Goal: Transaction & Acquisition: Purchase product/service

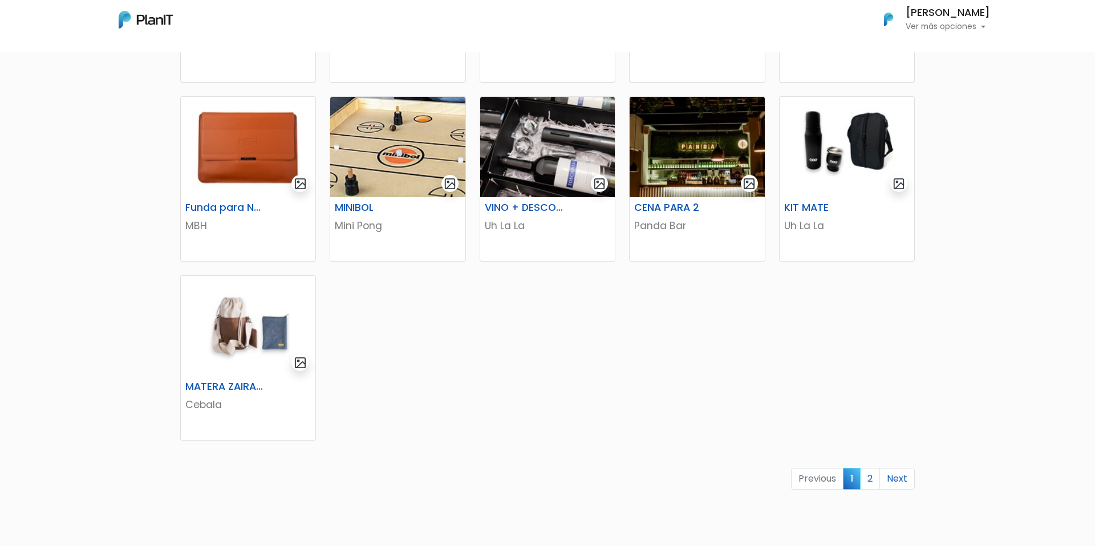
scroll to position [540, 0]
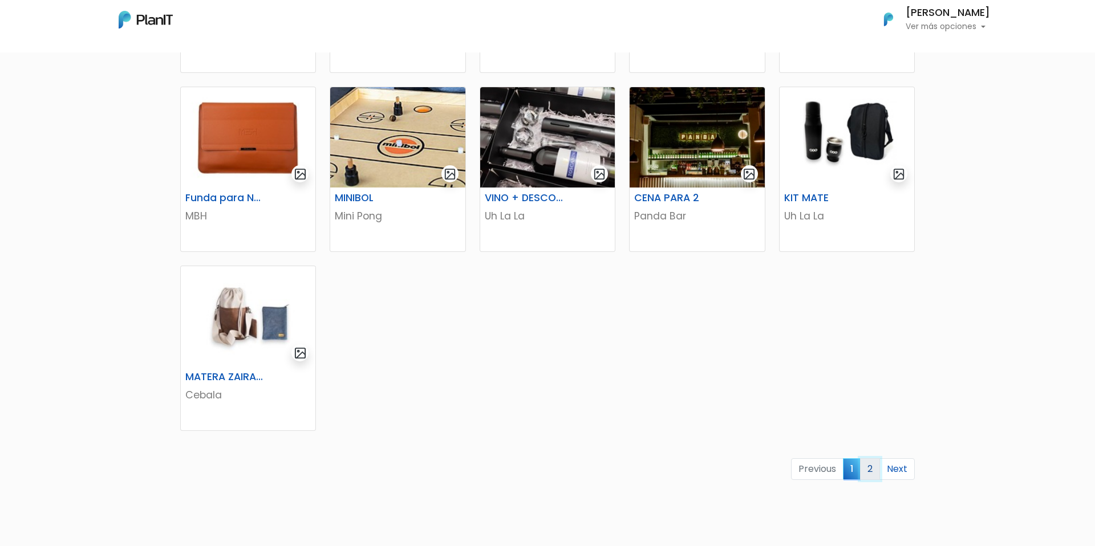
click at [875, 466] on link "2" at bounding box center [870, 469] width 20 height 22
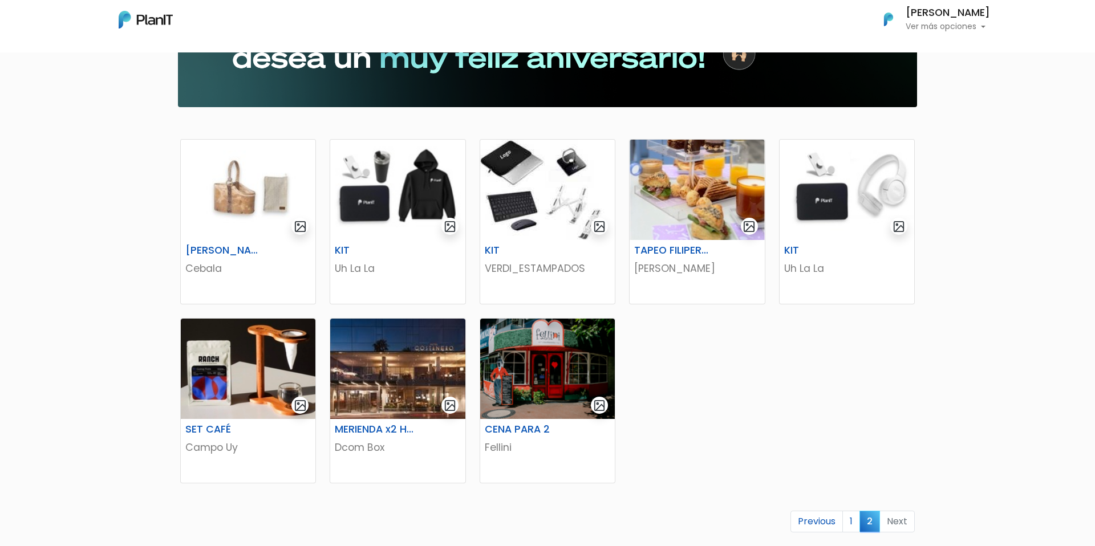
scroll to position [129, 0]
click at [249, 223] on img at bounding box center [248, 190] width 135 height 100
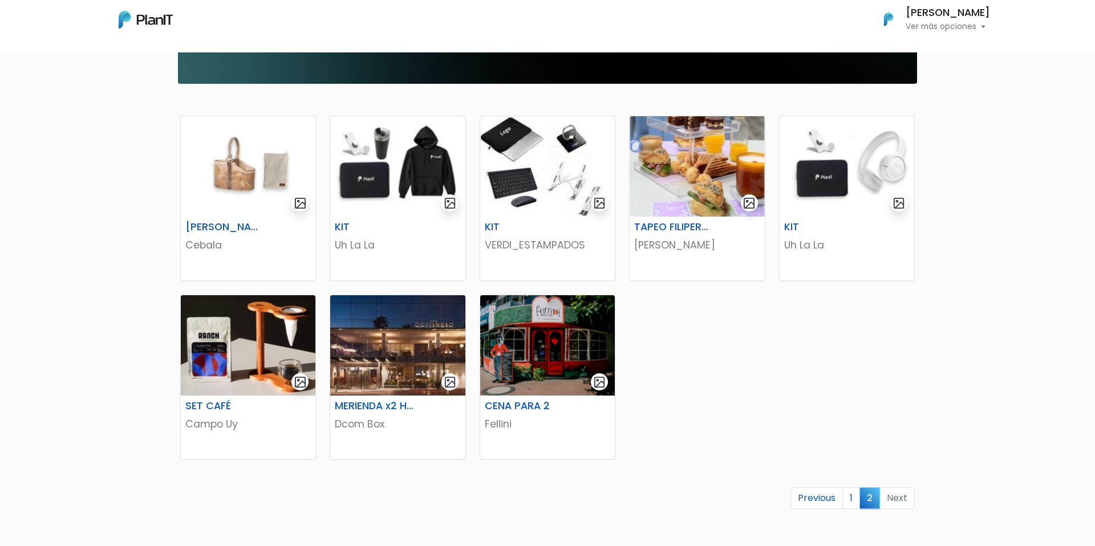
scroll to position [153, 0]
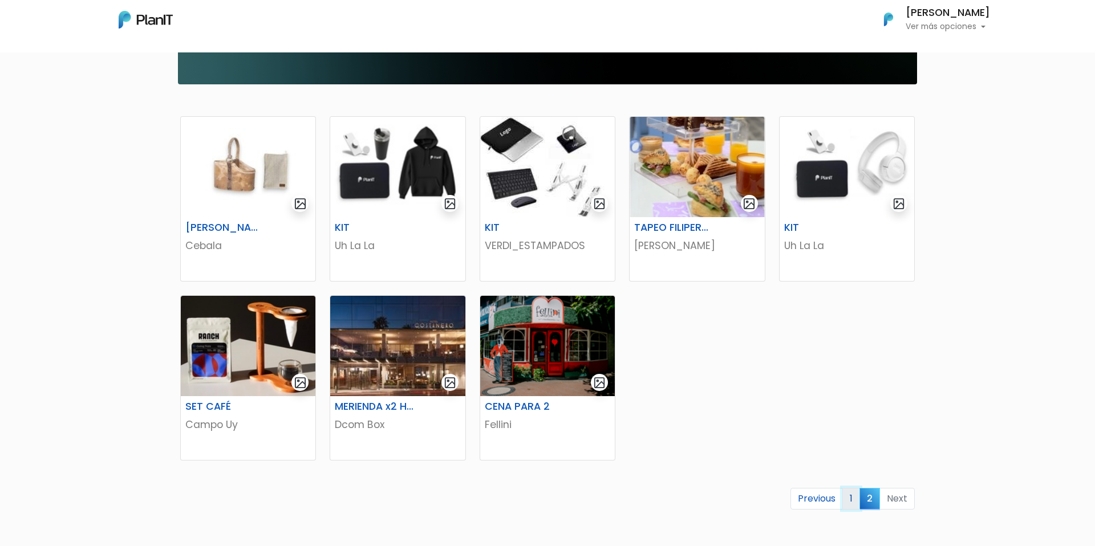
click at [849, 496] on link "1" at bounding box center [851, 499] width 18 height 22
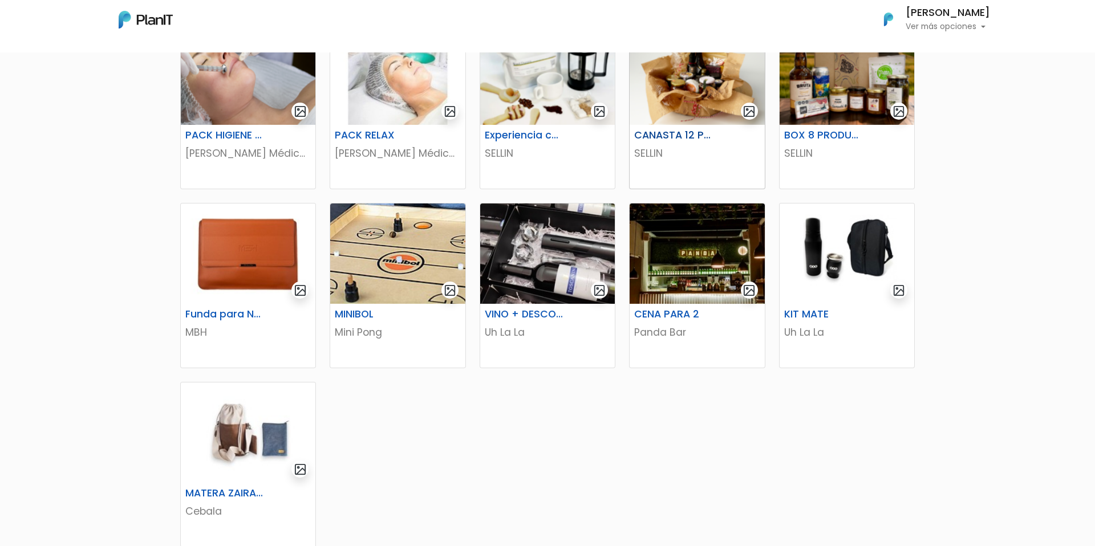
scroll to position [423, 0]
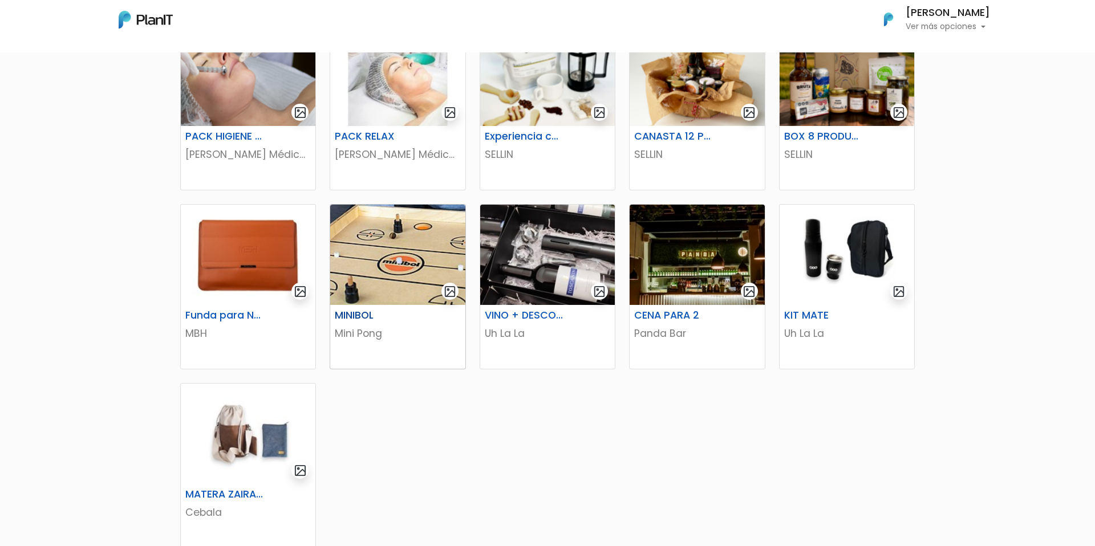
click at [406, 270] on img at bounding box center [397, 255] width 135 height 100
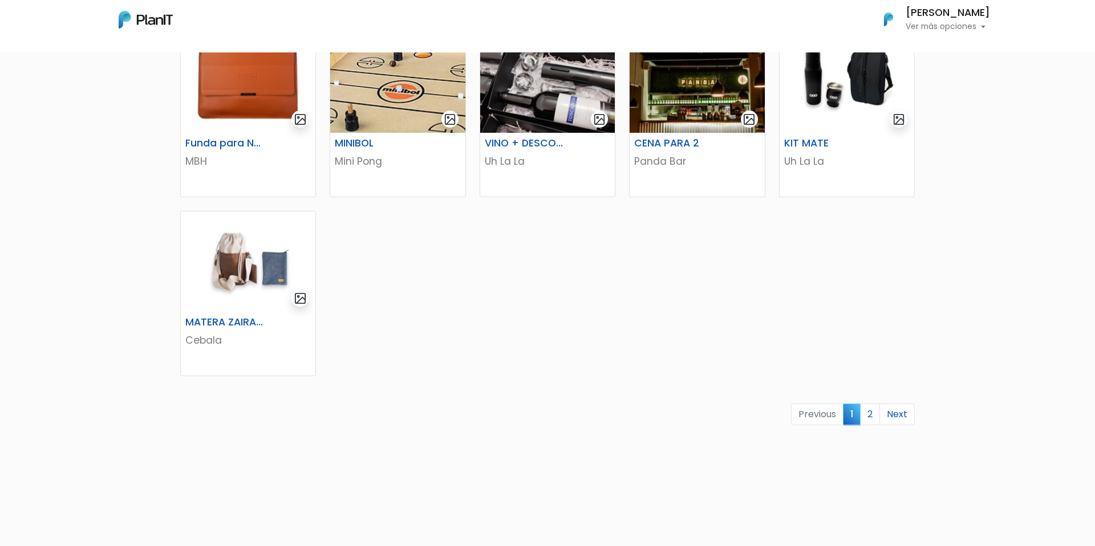
scroll to position [613, 0]
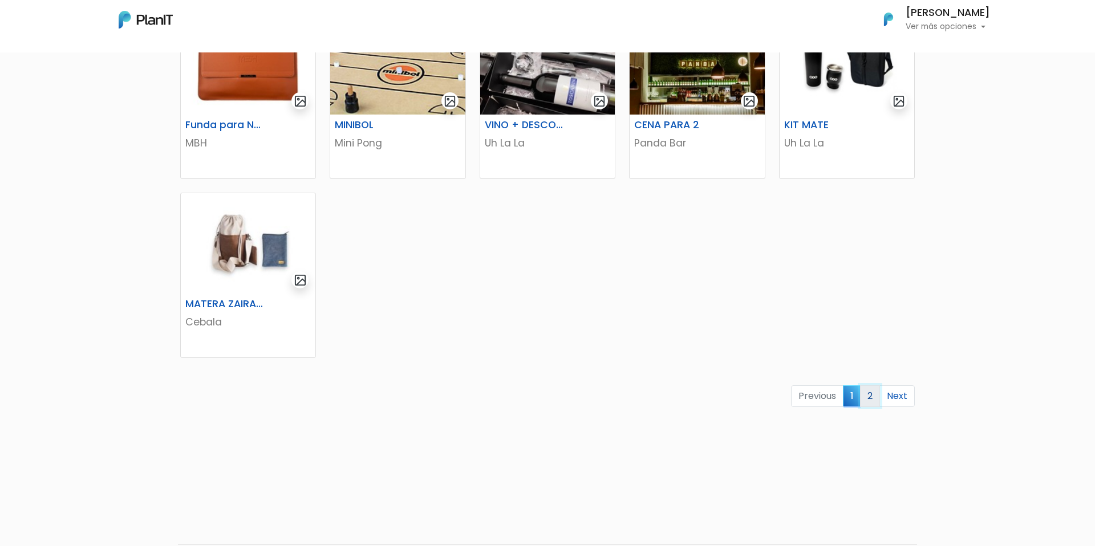
click at [873, 393] on link "2" at bounding box center [870, 396] width 20 height 22
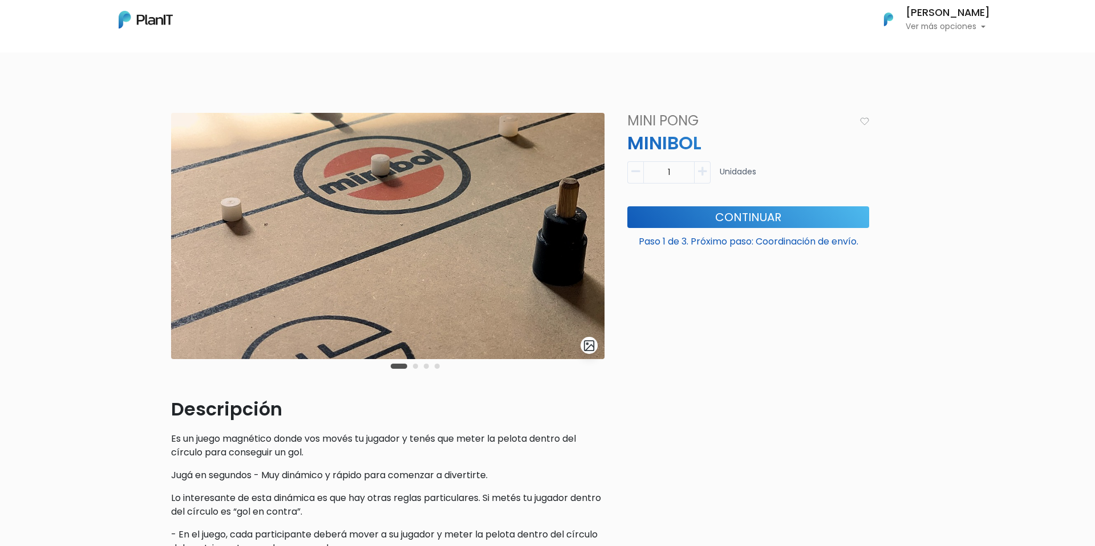
click at [414, 365] on button "Carousel Page 2" at bounding box center [415, 366] width 5 height 5
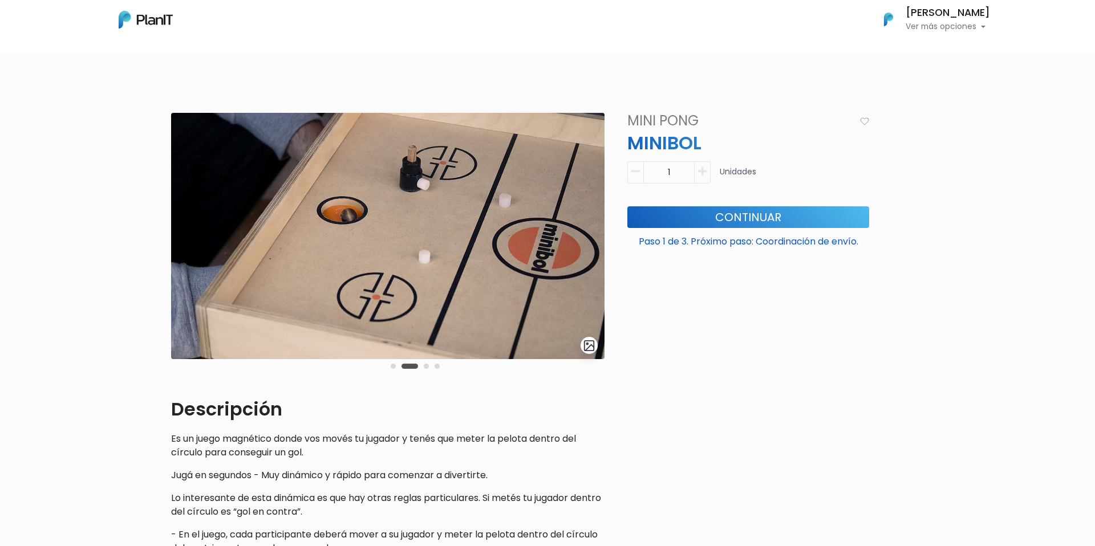
click at [421, 367] on div "Carousel Pagination" at bounding box center [415, 366] width 55 height 14
click at [425, 367] on button "Carousel Page 3" at bounding box center [426, 366] width 5 height 5
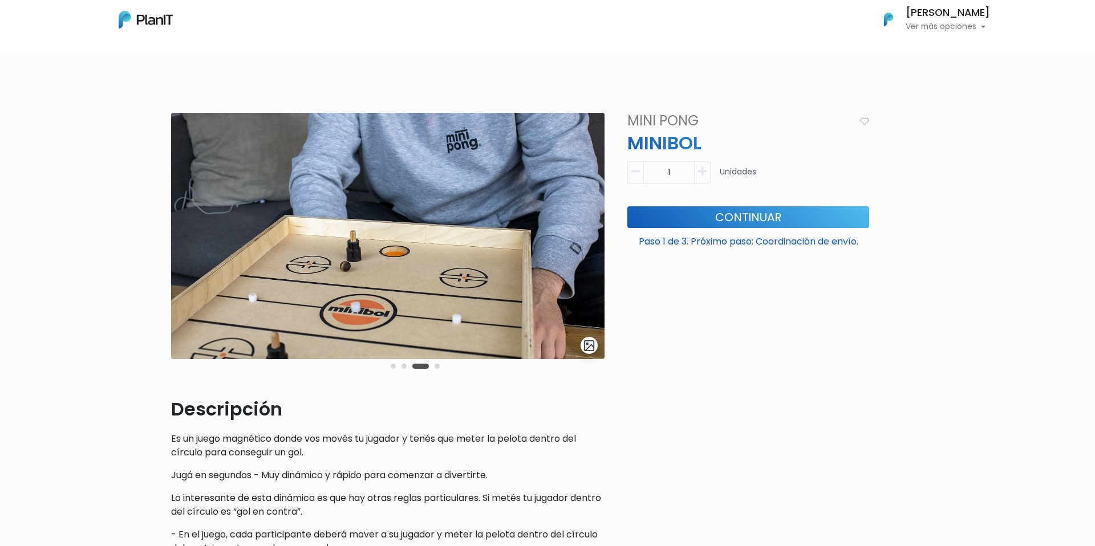
click at [440, 368] on div "Carousel Pagination" at bounding box center [415, 366] width 55 height 14
click at [437, 366] on button "Carousel Page 4" at bounding box center [436, 366] width 5 height 5
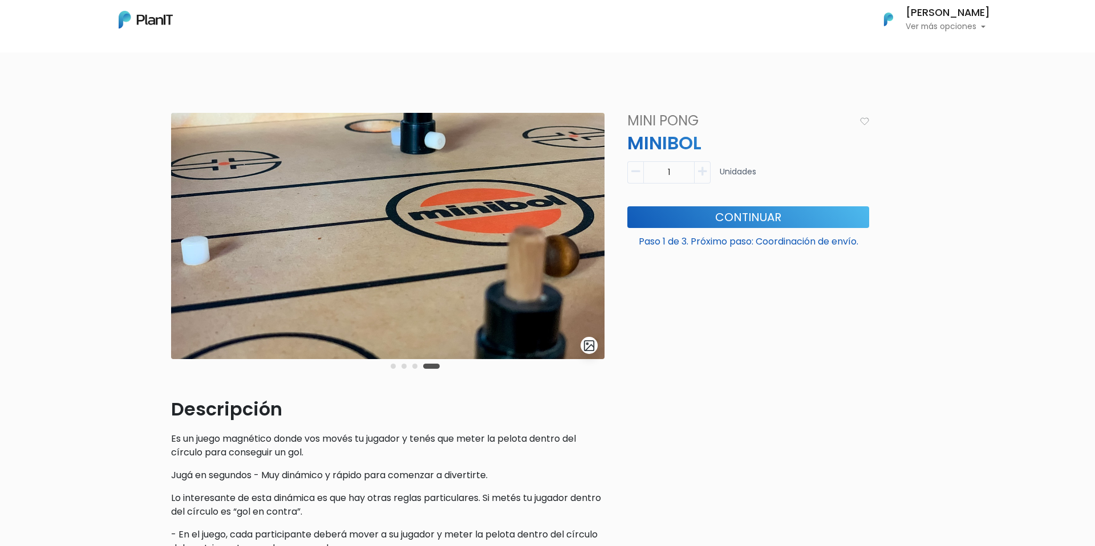
click at [392, 365] on button "Carousel Page 1" at bounding box center [393, 366] width 5 height 5
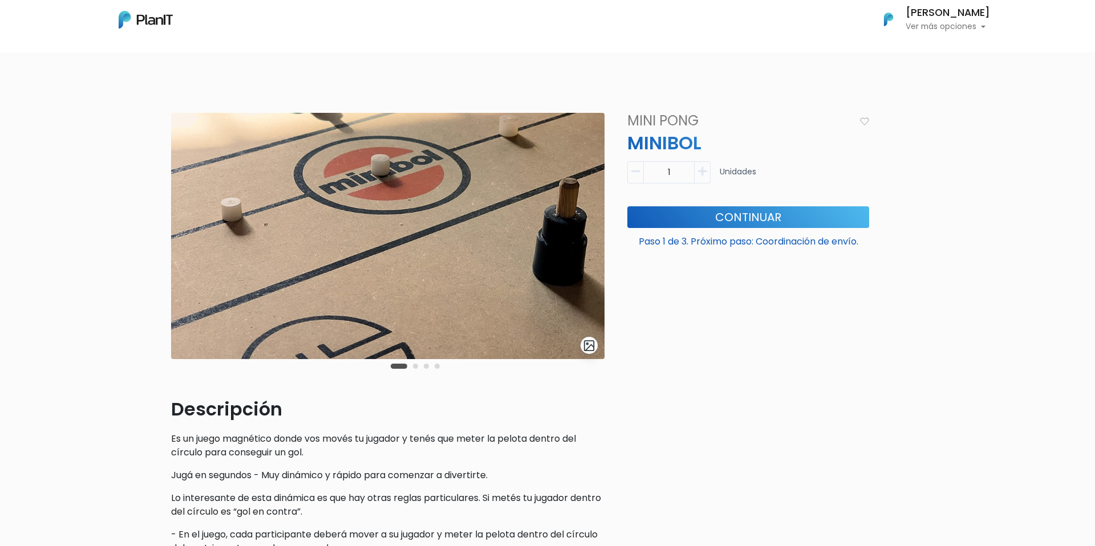
click at [416, 365] on button "Carousel Page 2" at bounding box center [415, 366] width 5 height 5
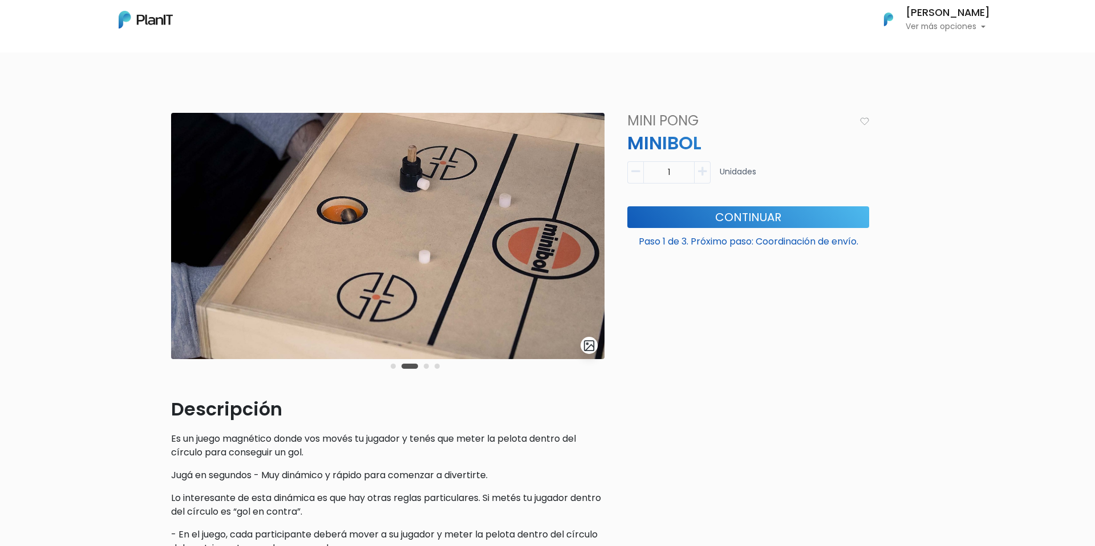
click at [426, 365] on button "Carousel Page 3" at bounding box center [426, 366] width 5 height 5
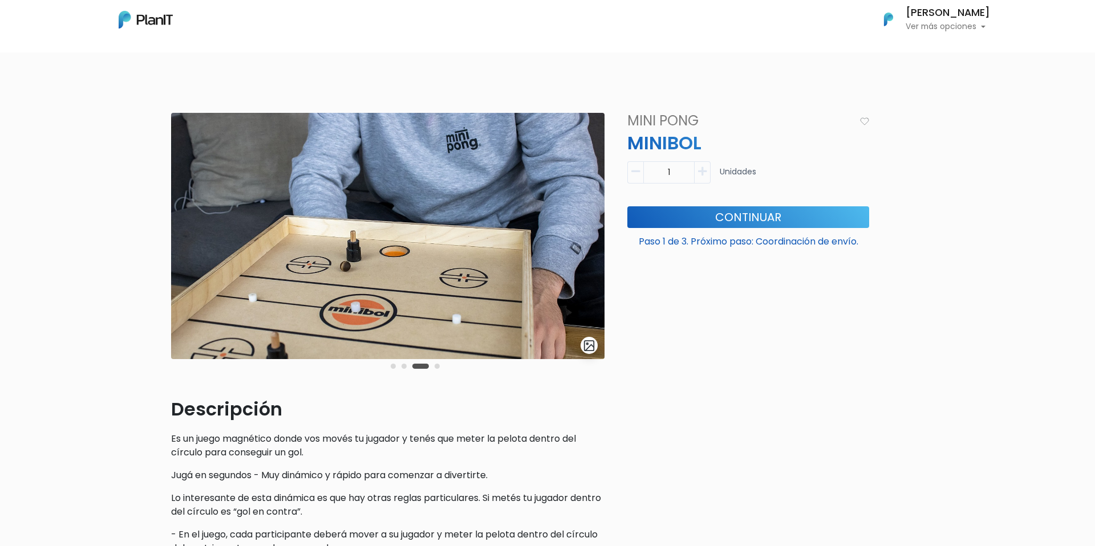
click at [438, 368] on button "Carousel Page 4" at bounding box center [436, 366] width 5 height 5
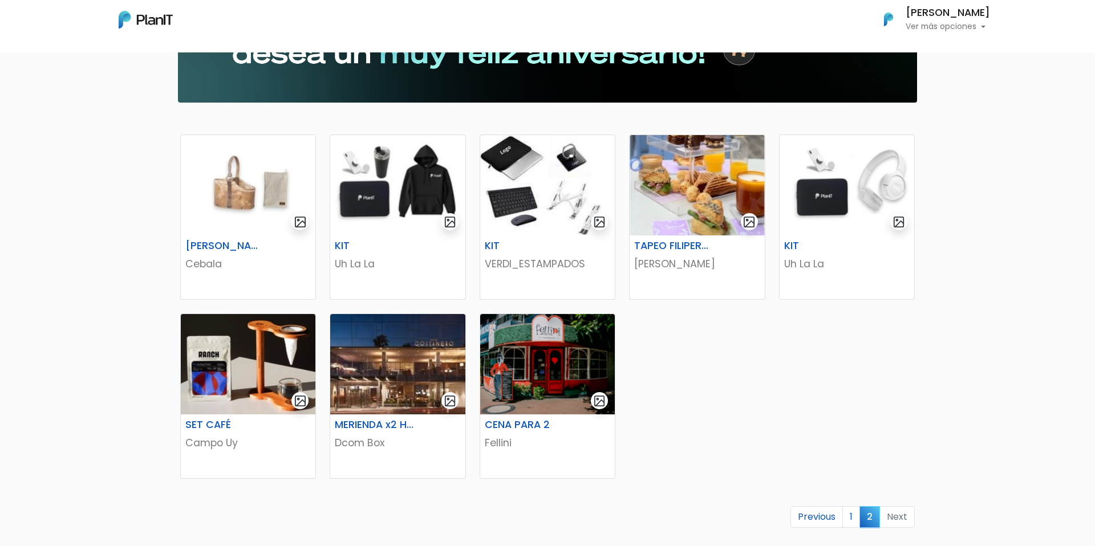
scroll to position [153, 0]
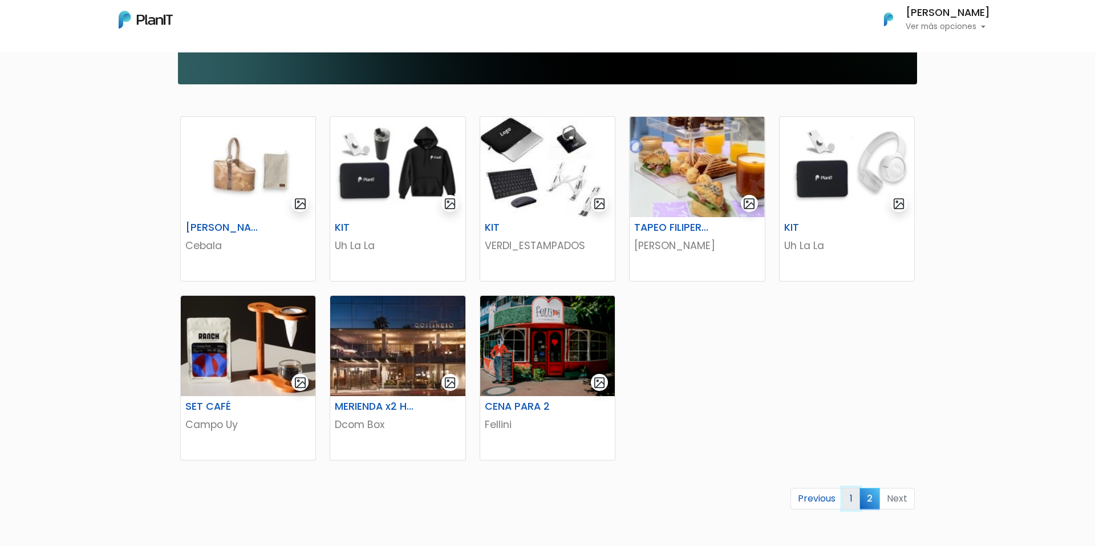
click at [849, 495] on link "1" at bounding box center [851, 499] width 18 height 22
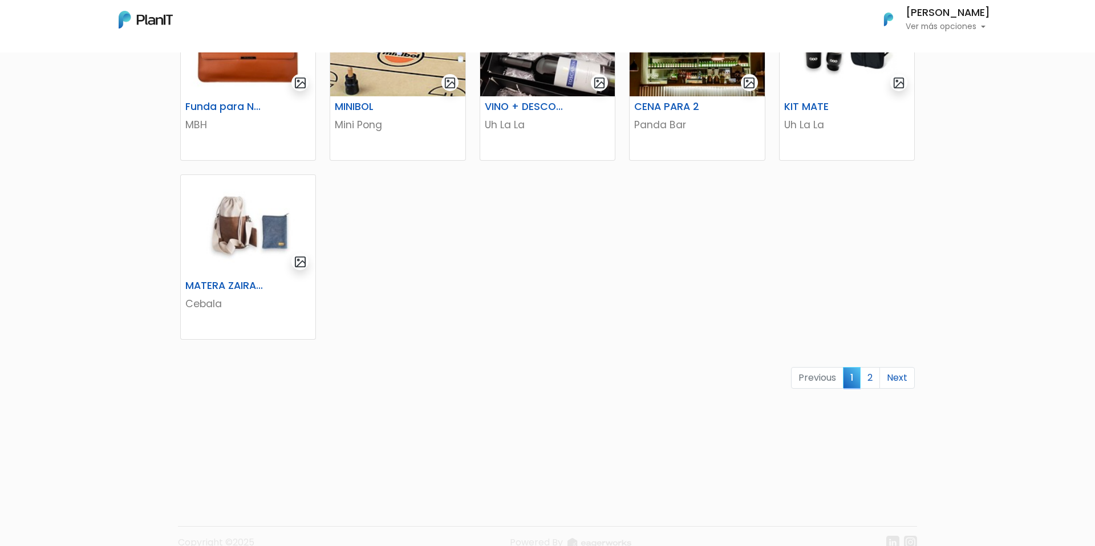
scroll to position [653, 0]
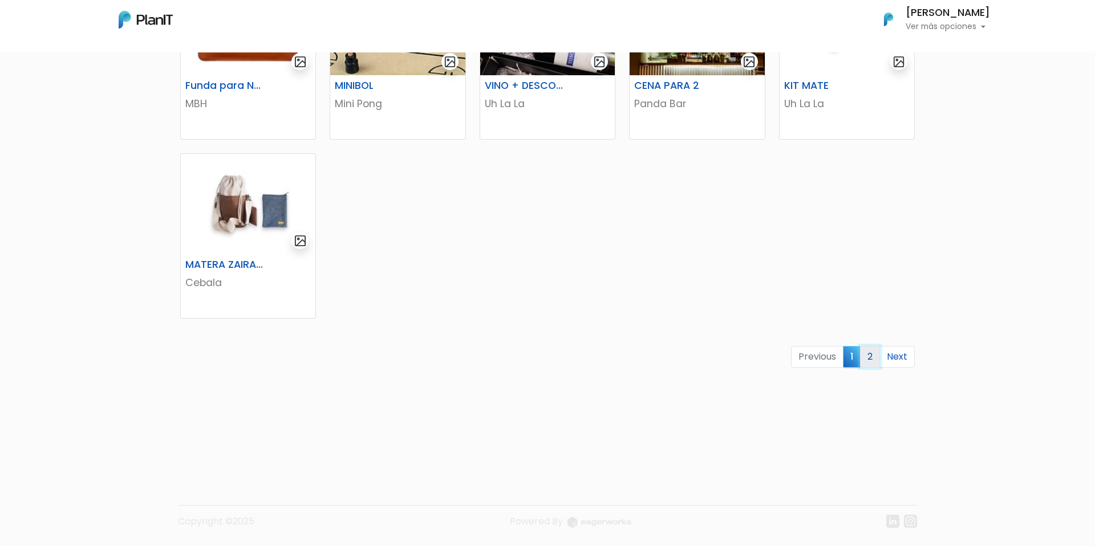
click at [875, 349] on link "2" at bounding box center [870, 357] width 20 height 22
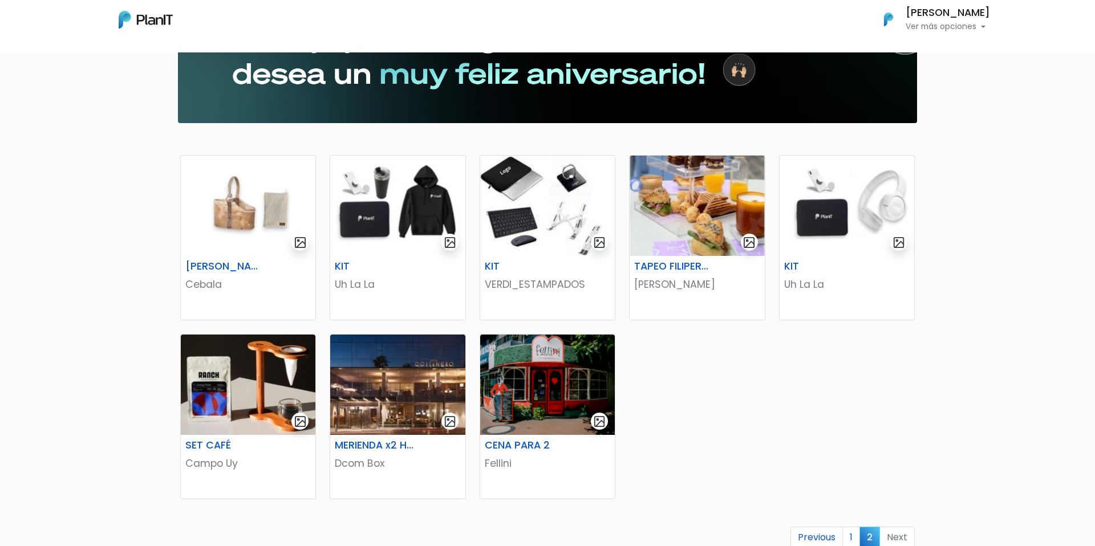
scroll to position [113, 0]
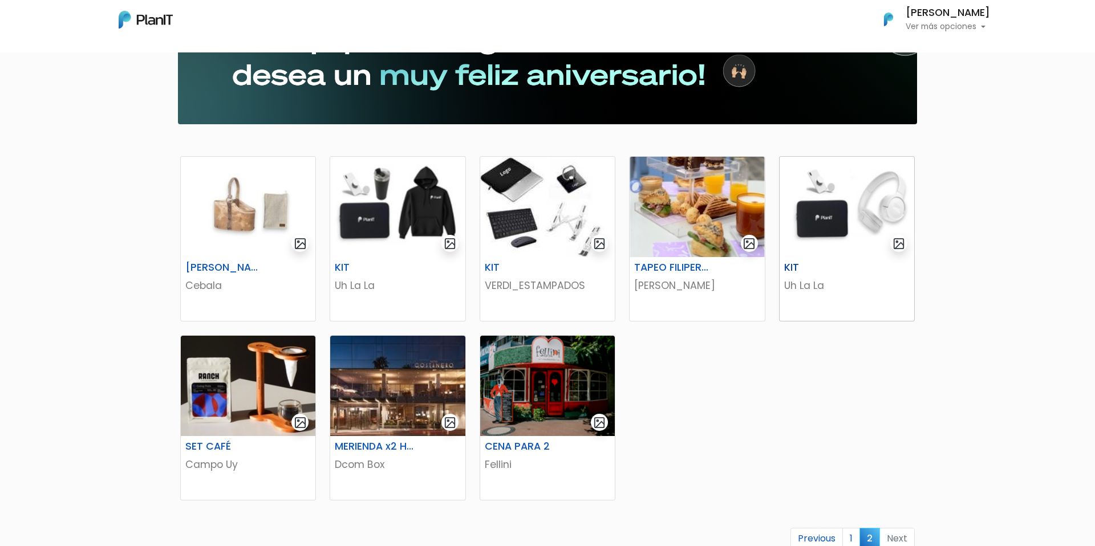
click at [857, 219] on img at bounding box center [846, 207] width 135 height 100
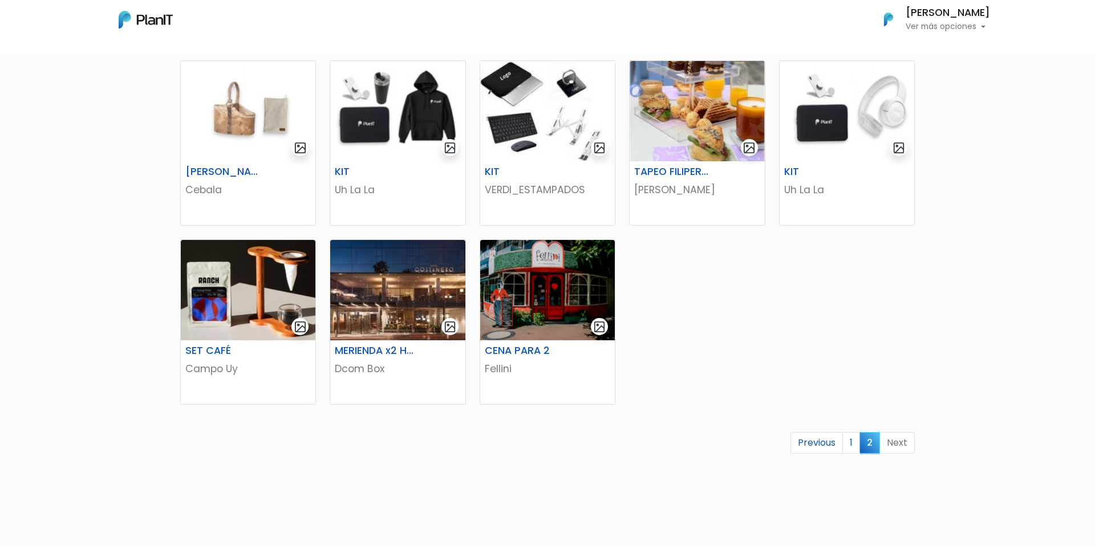
scroll to position [210, 0]
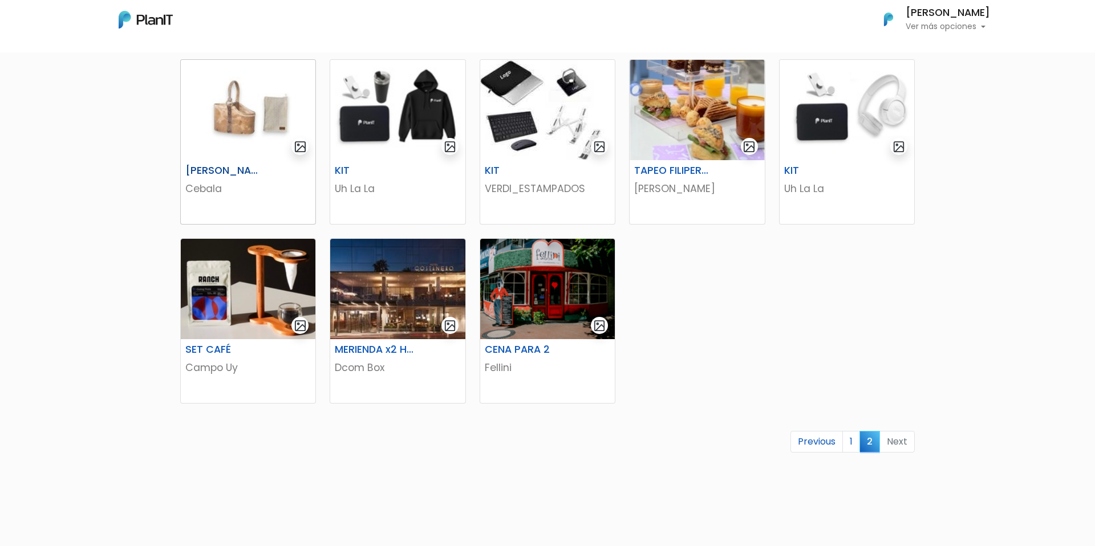
click at [248, 127] on img at bounding box center [248, 110] width 135 height 100
click at [856, 445] on link "1" at bounding box center [851, 442] width 18 height 22
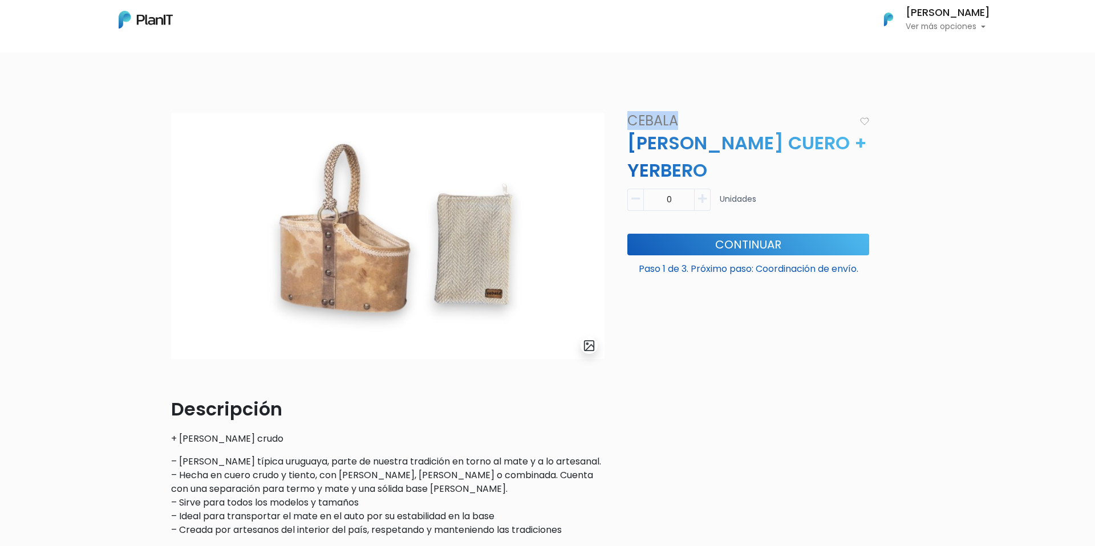
drag, startPoint x: 624, startPoint y: 121, endPoint x: 770, endPoint y: 122, distance: 146.5
click at [766, 121] on h4 "Cebala" at bounding box center [737, 121] width 234 height 17
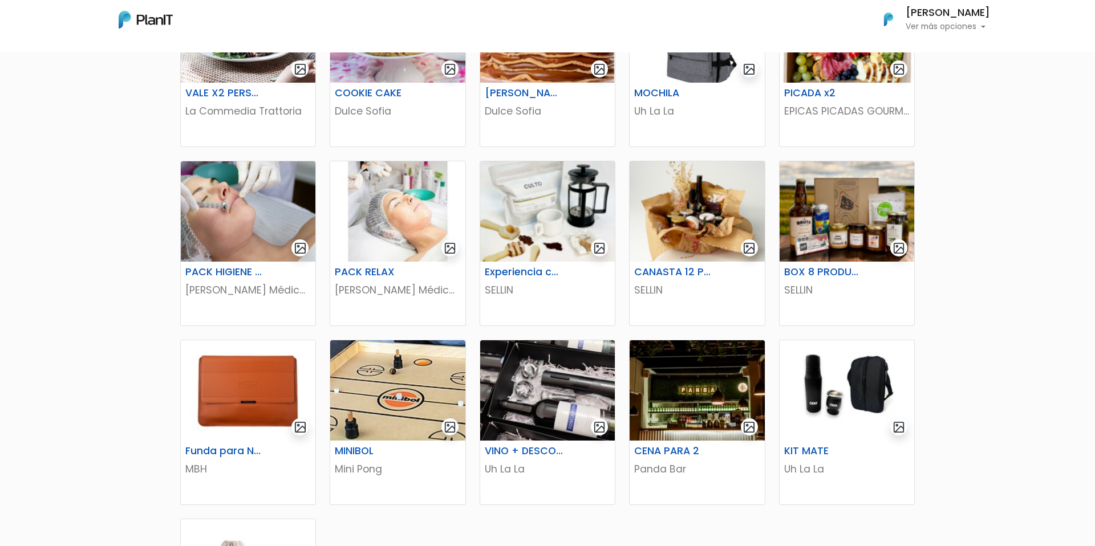
scroll to position [380, 0]
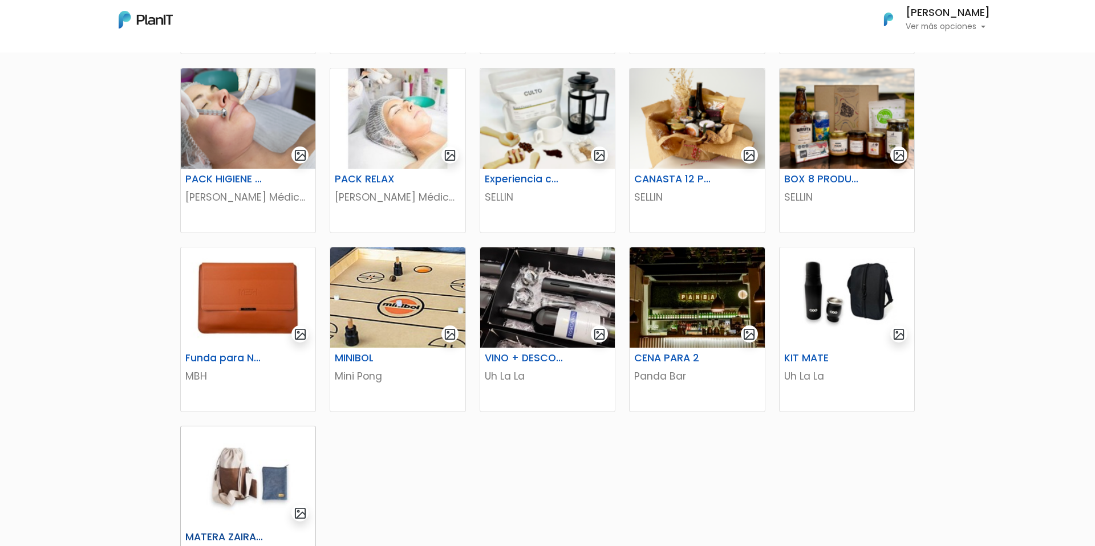
click at [205, 450] on img at bounding box center [248, 476] width 135 height 100
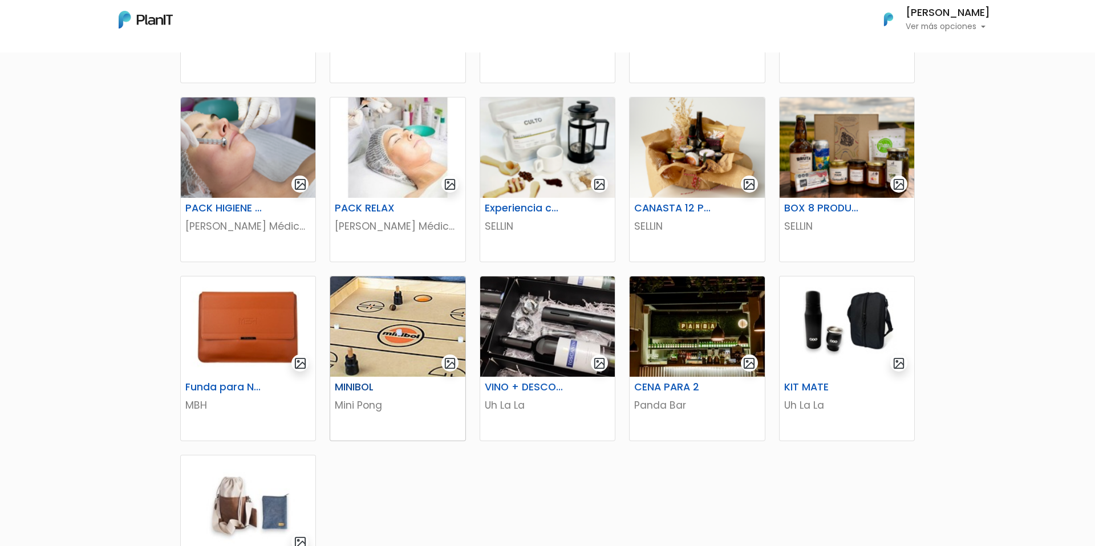
scroll to position [360, 0]
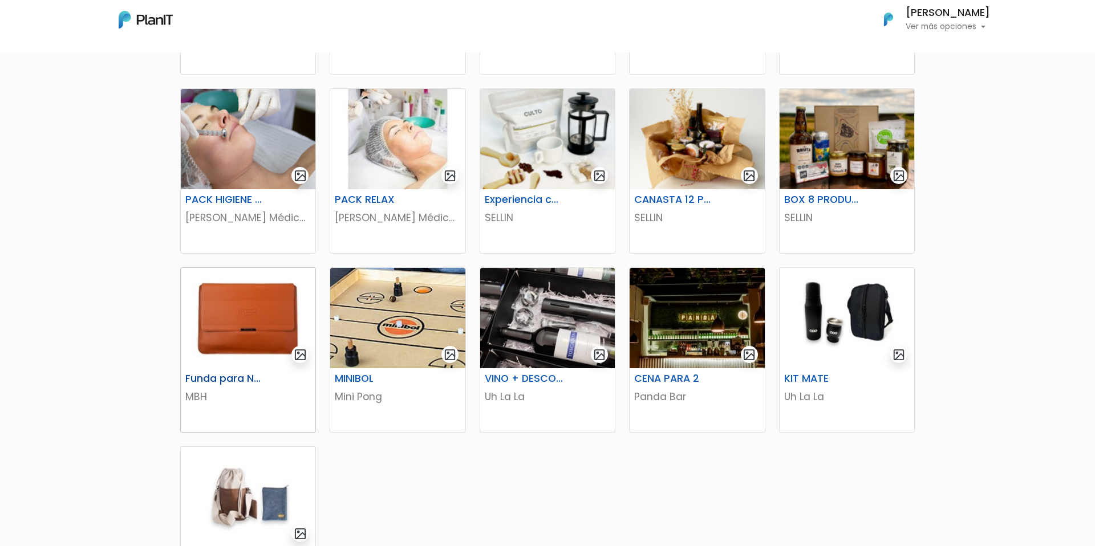
click at [225, 382] on h6 "Funda para Notebook Nomad" at bounding box center [224, 379] width 93 height 12
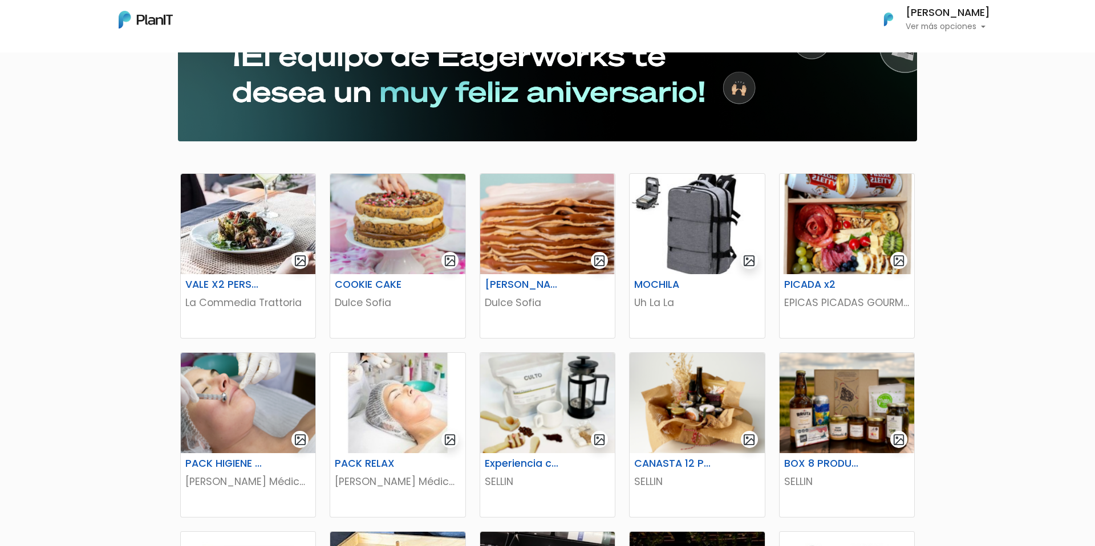
scroll to position [0, 0]
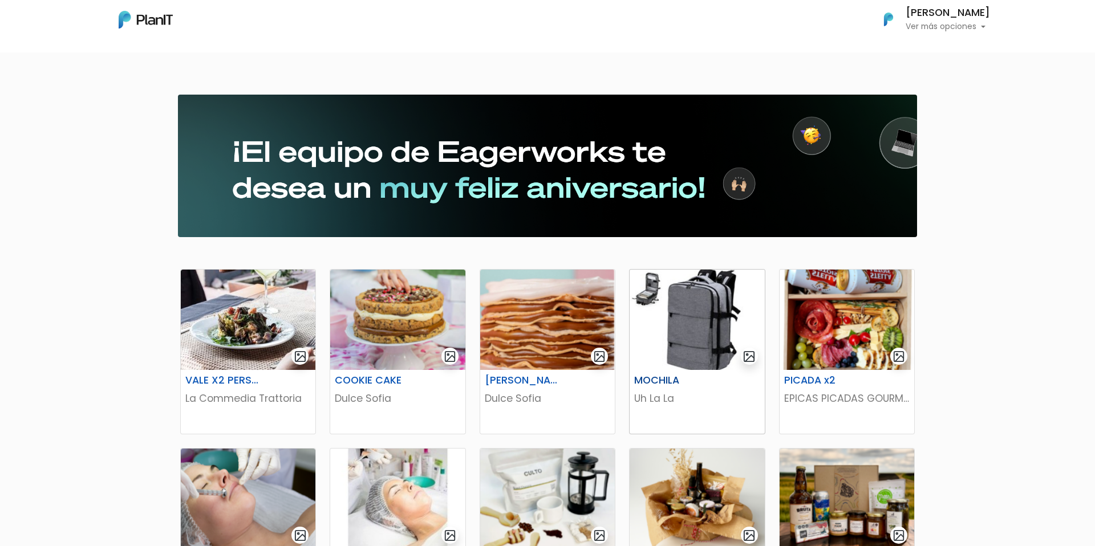
click at [685, 335] on img at bounding box center [696, 320] width 135 height 100
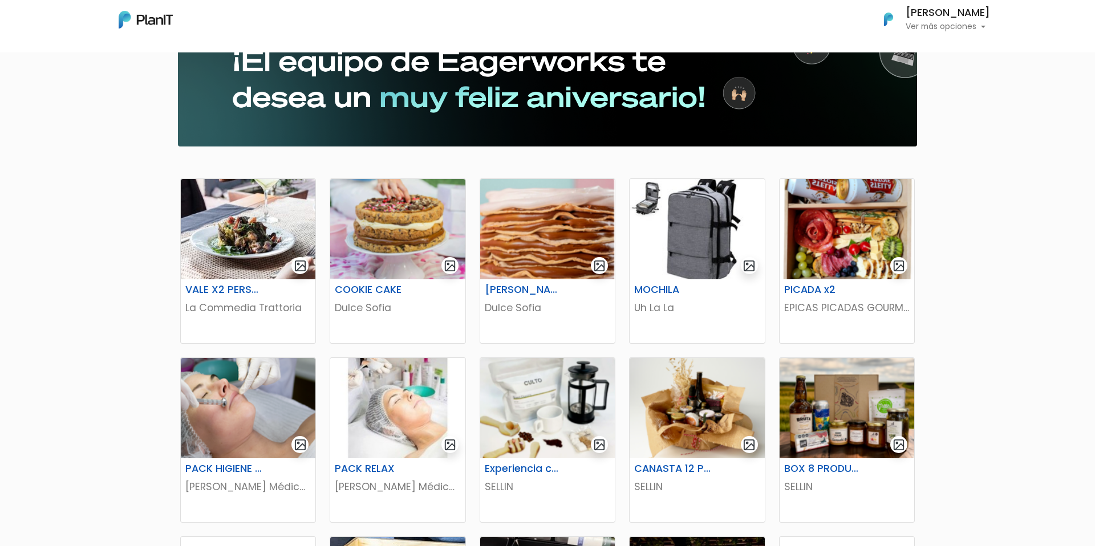
scroll to position [88, 0]
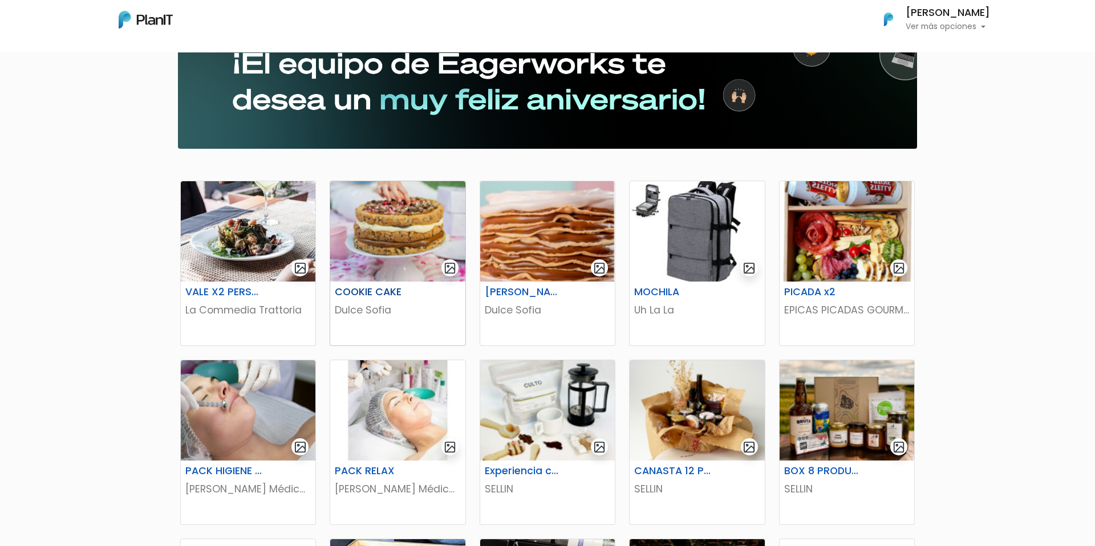
click at [408, 262] on img at bounding box center [397, 231] width 135 height 100
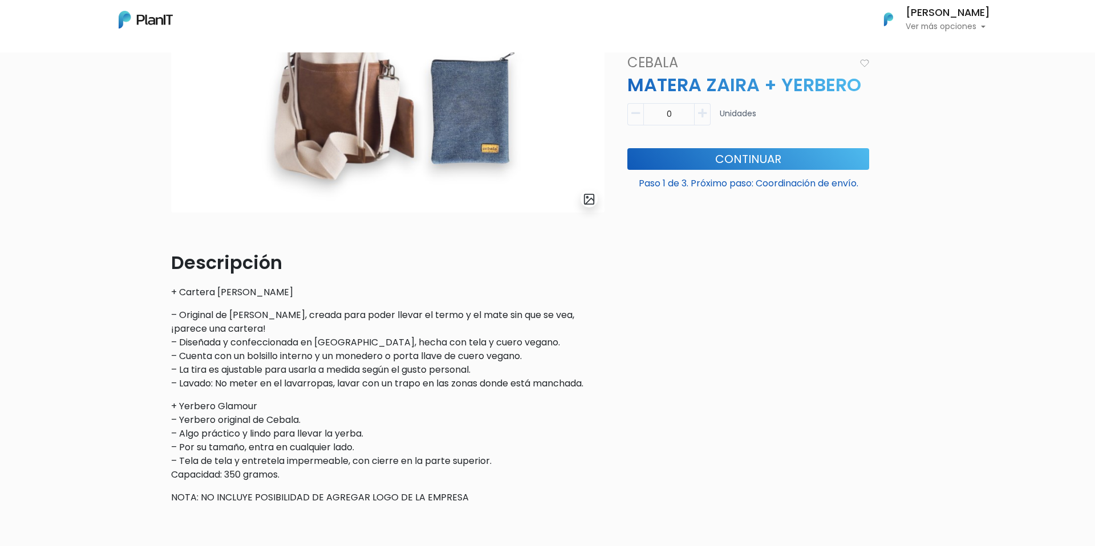
scroll to position [237, 0]
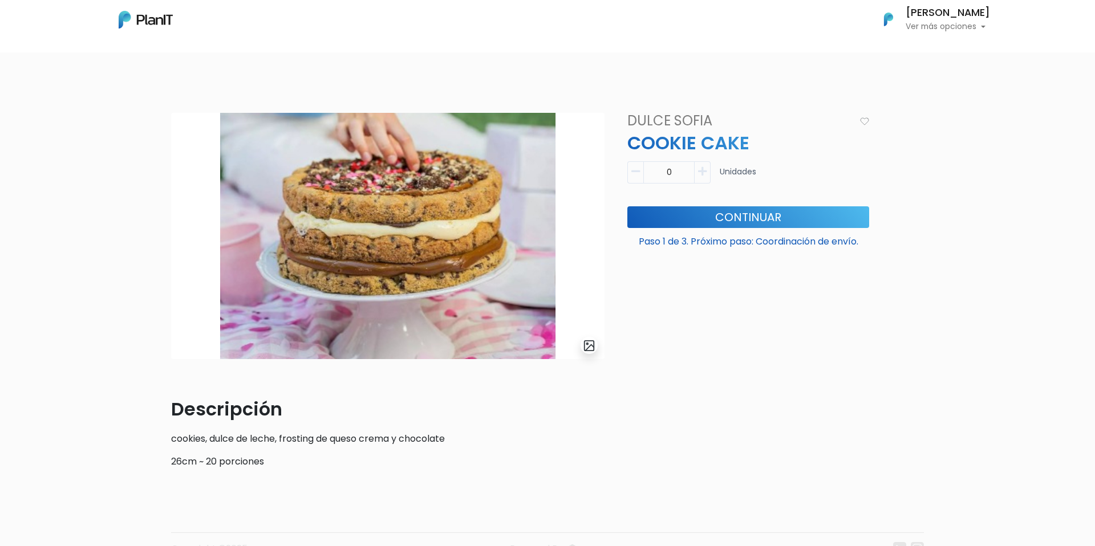
scroll to position [55, 0]
